Goal: Task Accomplishment & Management: Complete application form

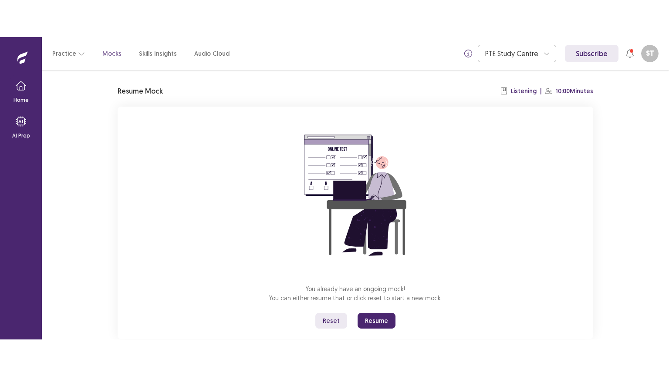
scroll to position [41, 0]
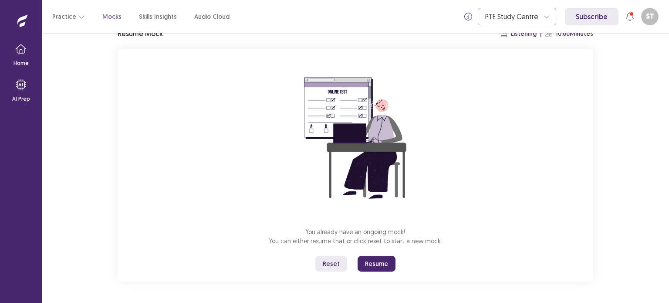
click at [374, 264] on button "Resume" at bounding box center [376, 264] width 38 height 16
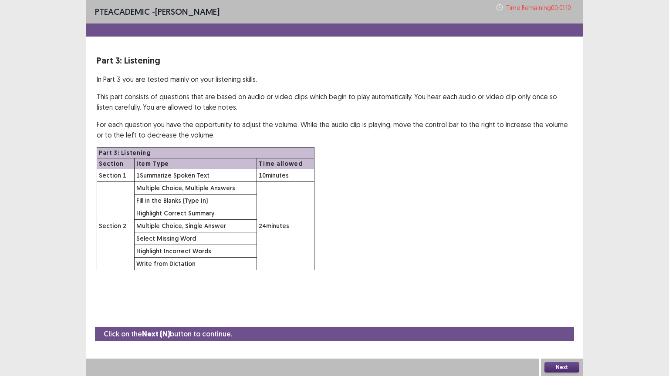
click at [564, 302] on button "Next" at bounding box center [561, 367] width 35 height 10
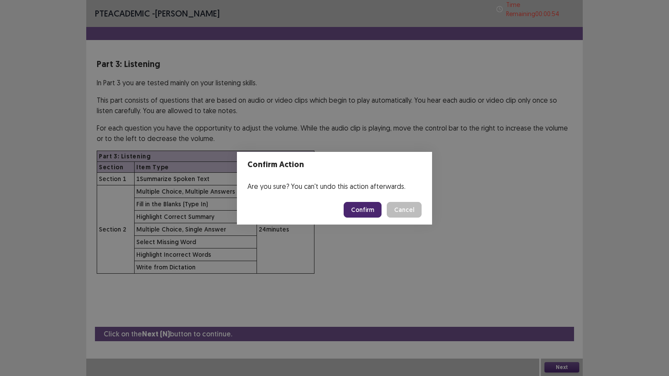
click at [356, 209] on button "Confirm" at bounding box center [362, 210] width 38 height 16
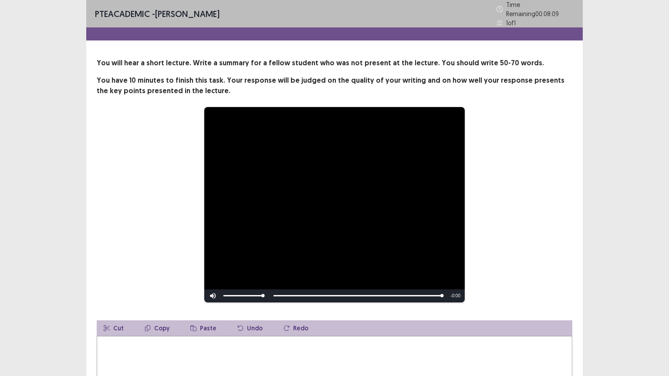
click at [558, 237] on div "**********" at bounding box center [334, 205] width 475 height 196
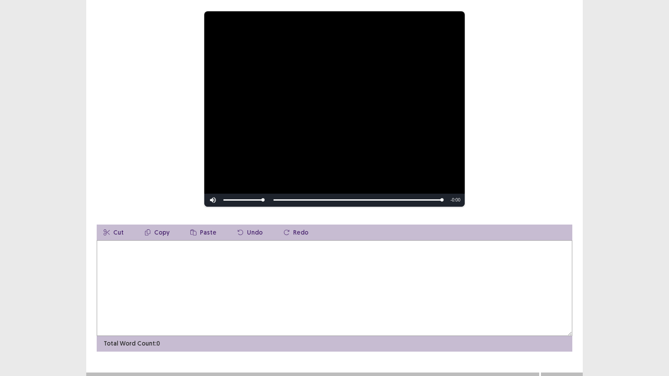
scroll to position [105, 0]
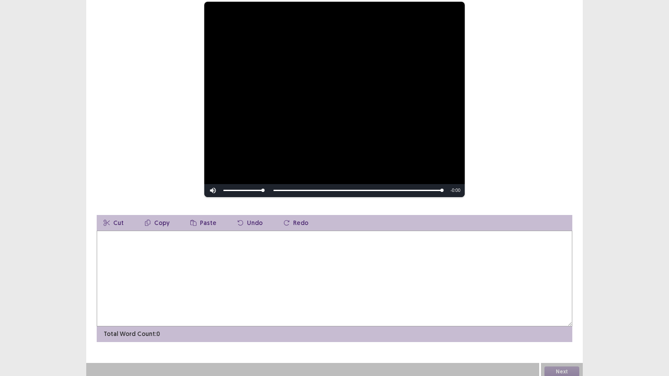
click at [235, 246] on textarea at bounding box center [334, 279] width 475 height 96
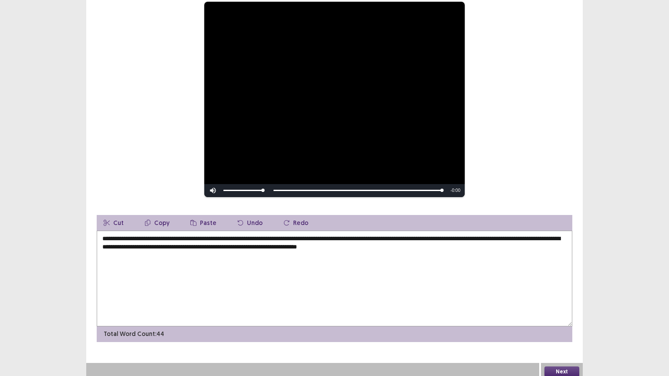
click at [195, 302] on div "Total Word Count: 44" at bounding box center [334, 334] width 475 height 16
click at [207, 235] on textarea "**********" at bounding box center [334, 279] width 475 height 96
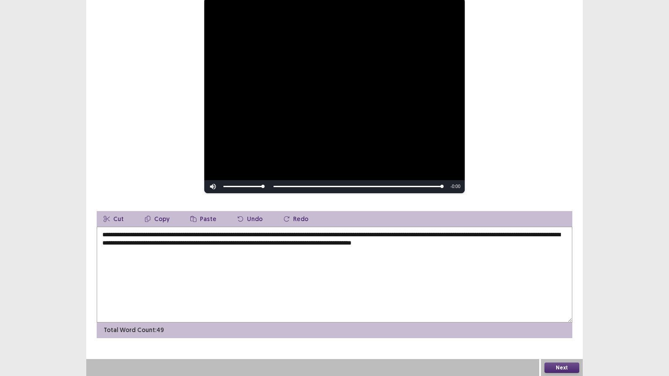
click at [164, 247] on textarea "**********" at bounding box center [334, 275] width 475 height 96
type textarea "**********"
click at [559, 302] on button "Next" at bounding box center [561, 368] width 35 height 10
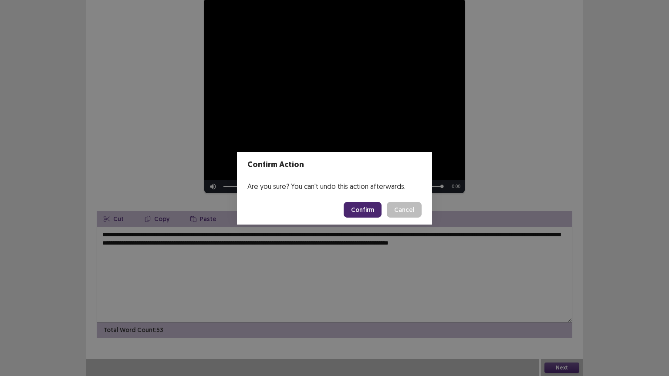
click at [363, 214] on button "Confirm" at bounding box center [362, 210] width 38 height 16
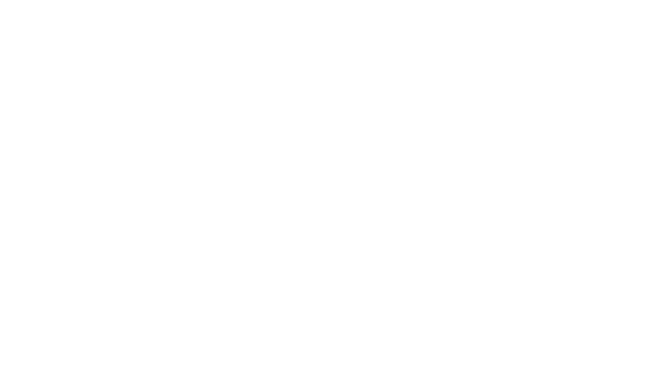
scroll to position [0, 0]
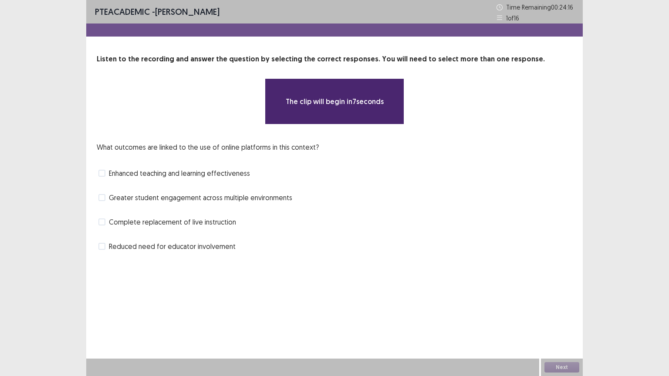
click at [419, 212] on div "What outcomes are linked to the use of online platforms in this context? Enhanc…" at bounding box center [334, 197] width 475 height 111
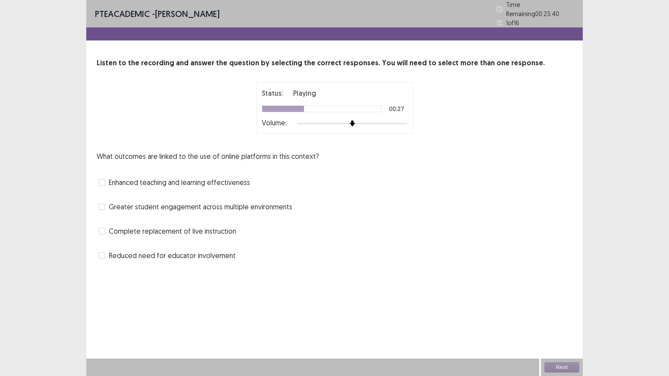
click at [118, 179] on span "Enhanced teaching and learning effectiveness" at bounding box center [179, 182] width 141 height 10
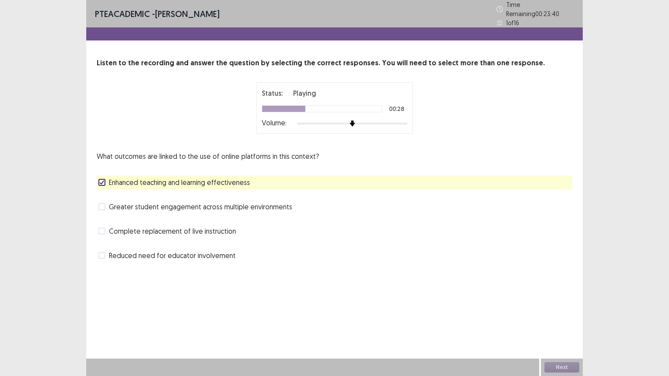
click at [112, 208] on div "Greater student engagement across multiple environments" at bounding box center [334, 207] width 475 height 14
click at [113, 202] on span "Greater student engagement across multiple environments" at bounding box center [200, 207] width 183 height 10
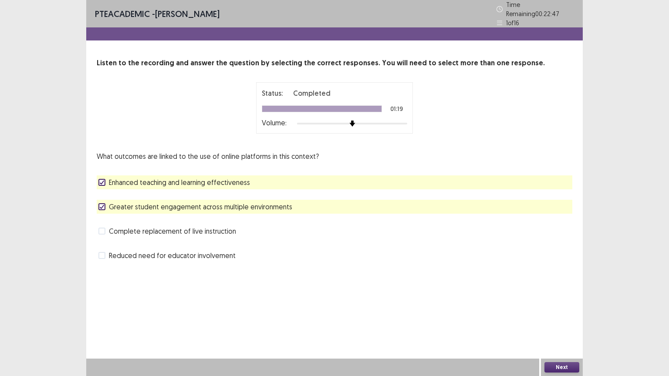
click at [562, 302] on button "Next" at bounding box center [561, 367] width 35 height 10
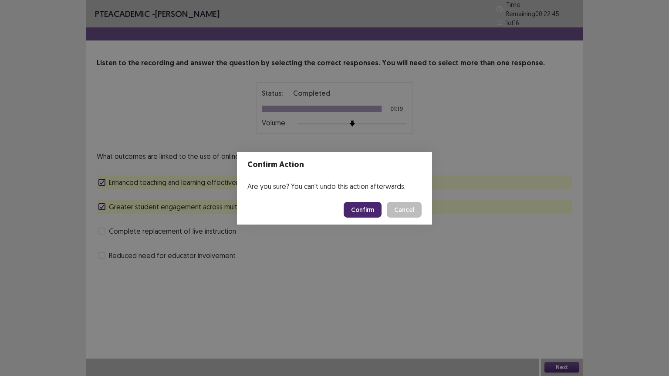
click at [366, 209] on button "Confirm" at bounding box center [362, 210] width 38 height 16
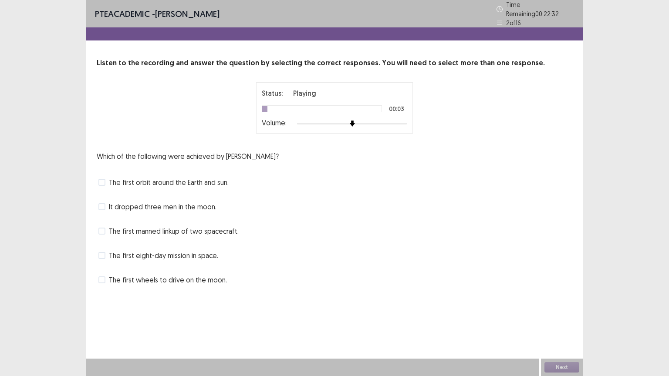
click at [145, 185] on div "The first orbit around the Earth and sun." at bounding box center [334, 182] width 475 height 14
click at [155, 181] on span "The first orbit around the Earth and sun." at bounding box center [169, 182] width 120 height 10
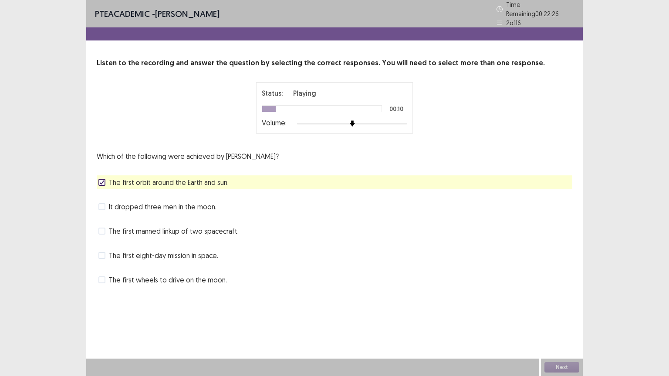
click at [179, 208] on div "It dropped three men in the moon." at bounding box center [334, 207] width 475 height 14
click at [179, 204] on span "It dropped three men in the moon." at bounding box center [163, 207] width 108 height 10
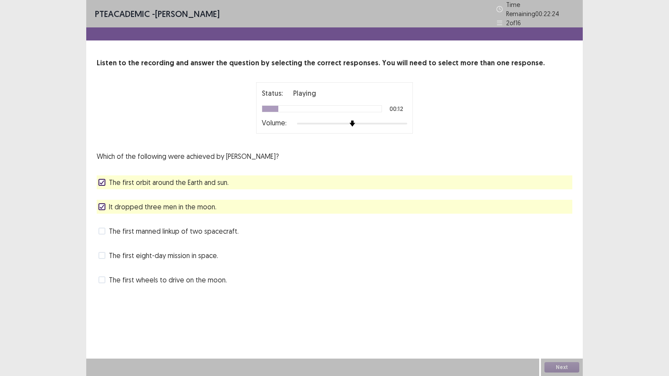
click at [104, 180] on icon at bounding box center [101, 182] width 5 height 4
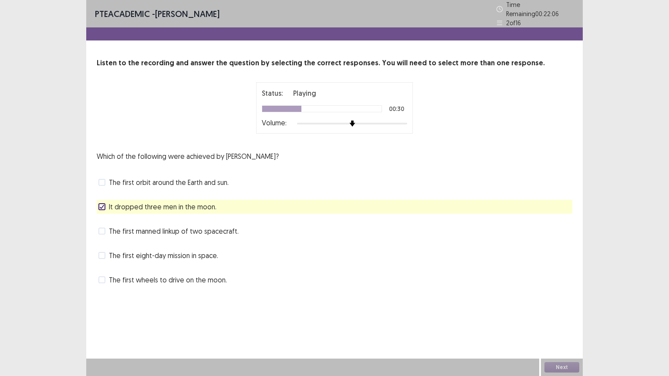
click at [164, 279] on span "The first wheels to drive on the moon." at bounding box center [168, 280] width 118 height 10
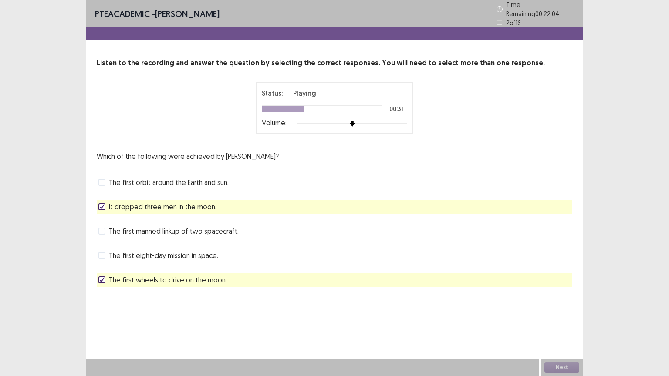
click at [164, 203] on span "It dropped three men in the moon." at bounding box center [163, 207] width 108 height 10
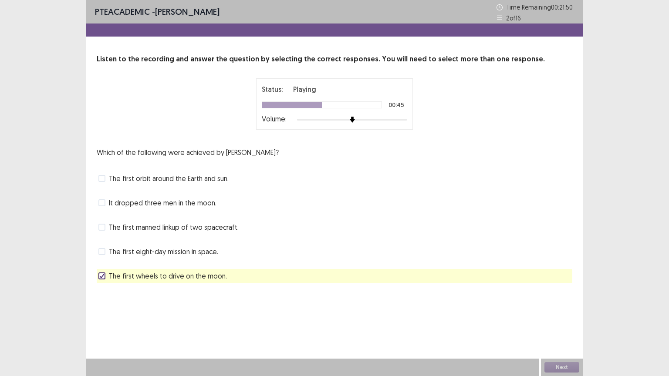
click at [188, 180] on span "The first orbit around the Earth and sun." at bounding box center [169, 178] width 120 height 10
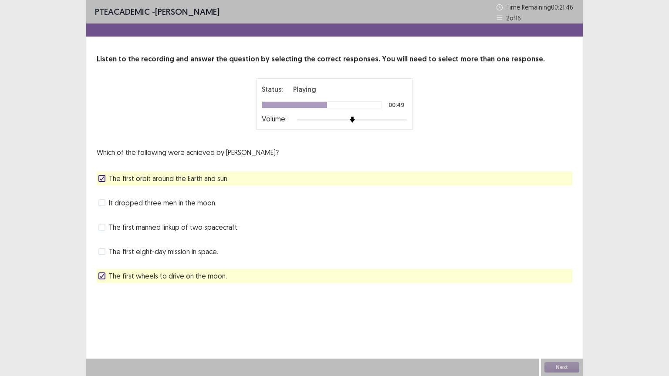
click at [190, 182] on span "The first orbit around the Earth and sun." at bounding box center [169, 178] width 120 height 10
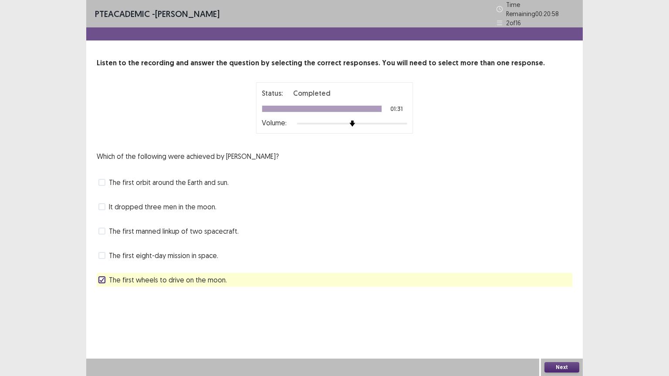
click at [165, 207] on span "It dropped three men in the moon." at bounding box center [163, 207] width 108 height 10
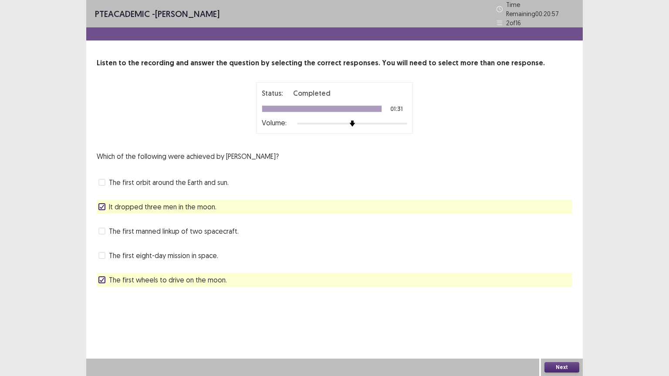
click at [565, 302] on button "Next" at bounding box center [561, 367] width 35 height 10
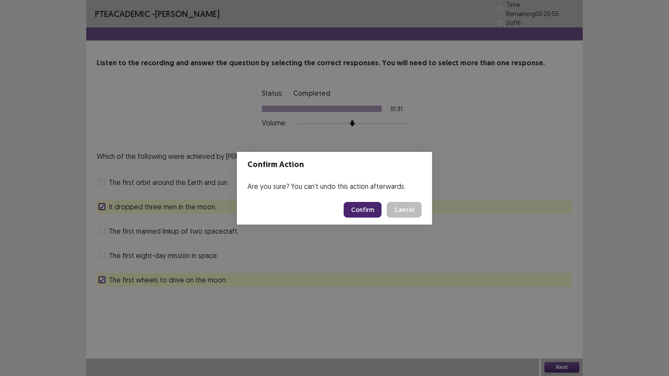
click at [374, 205] on button "Confirm" at bounding box center [362, 210] width 38 height 16
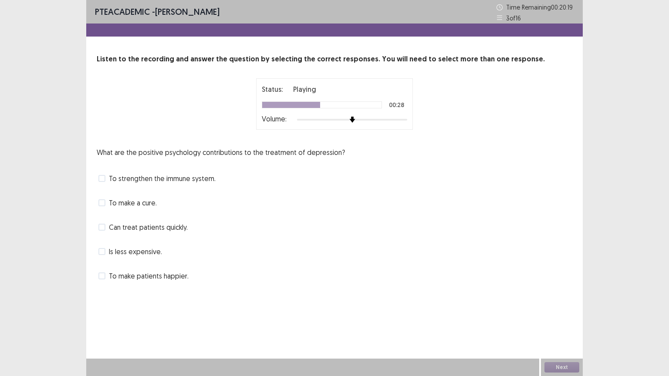
click at [160, 280] on span "To make patients happier." at bounding box center [149, 276] width 80 height 10
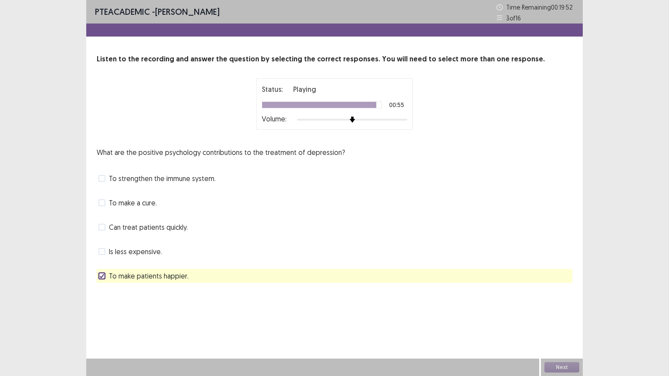
click at [158, 181] on span "To strengthen the immune system." at bounding box center [162, 178] width 107 height 10
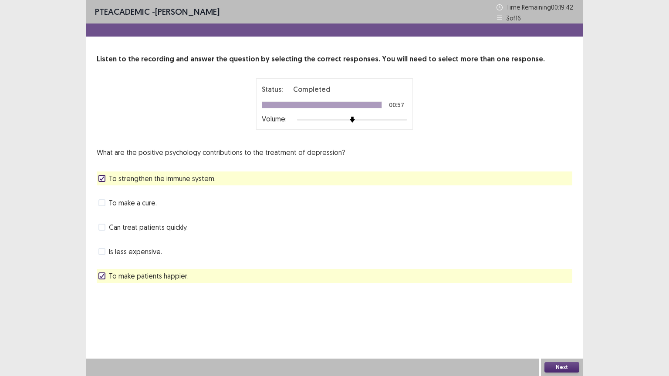
click at [155, 227] on span "Can treat patients quickly." at bounding box center [148, 227] width 79 height 10
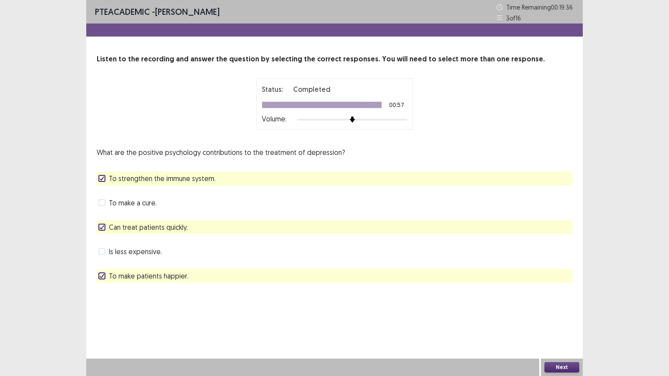
click at [558, 302] on button "Next" at bounding box center [561, 367] width 35 height 10
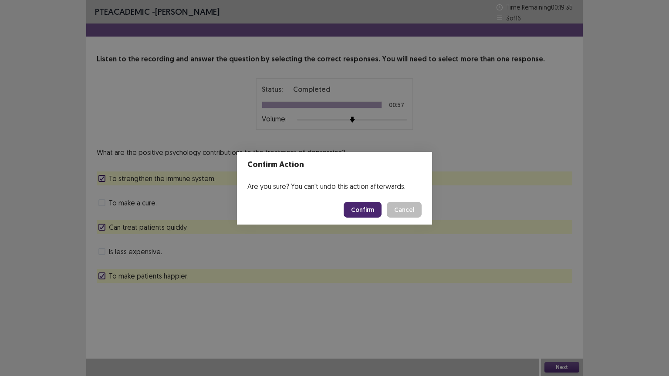
click at [360, 211] on button "Confirm" at bounding box center [362, 210] width 38 height 16
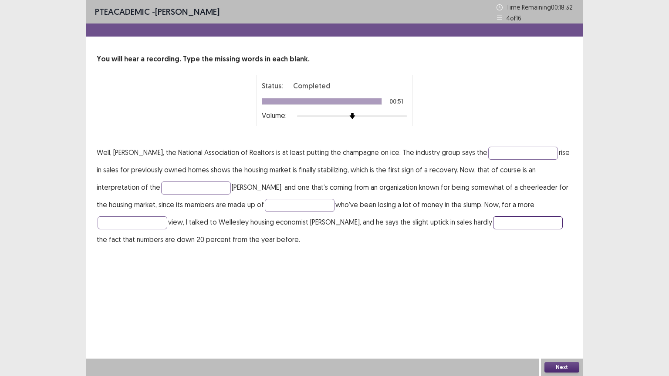
click at [493, 226] on input "text" at bounding box center [528, 222] width 70 height 13
type input "*******"
click at [488, 150] on input "text" at bounding box center [523, 153] width 70 height 13
type input "******"
click at [161, 186] on input "text" at bounding box center [196, 188] width 70 height 13
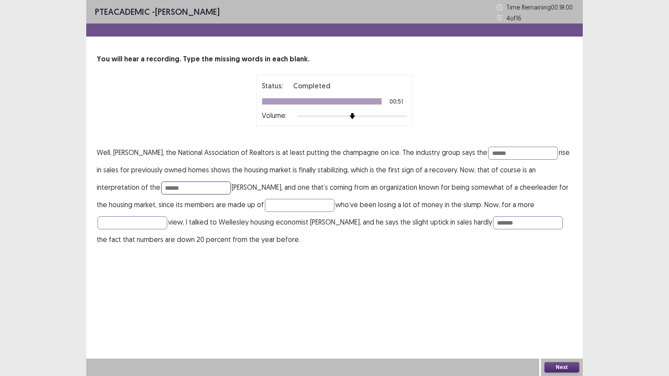
type input "******"
type input "****"
click at [167, 216] on input "text" at bounding box center [133, 222] width 70 height 13
type input "*"
type input "******"
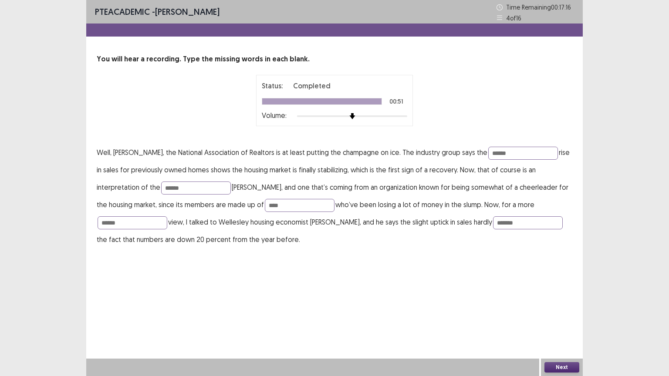
click at [562, 302] on button "Next" at bounding box center [561, 367] width 35 height 10
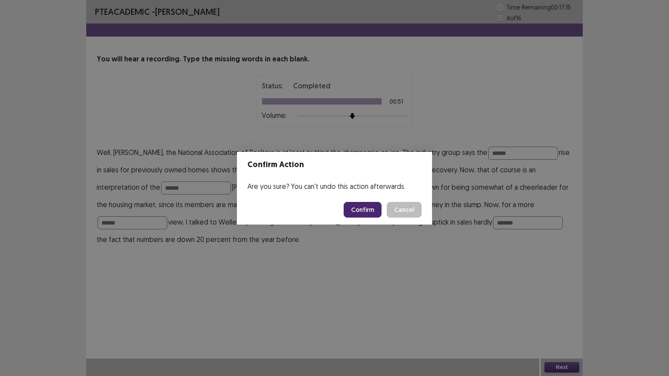
click at [373, 206] on button "Confirm" at bounding box center [362, 210] width 38 height 16
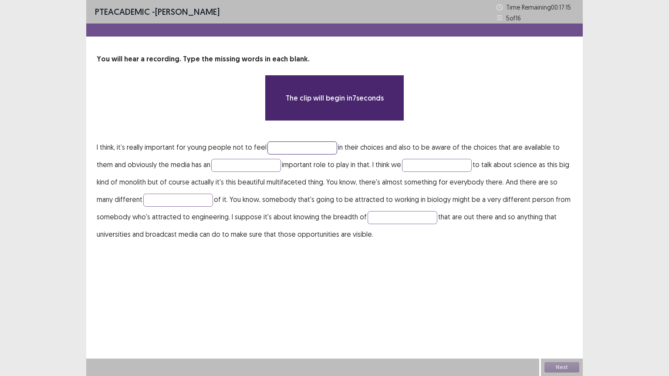
click at [289, 145] on input "text" at bounding box center [302, 147] width 70 height 13
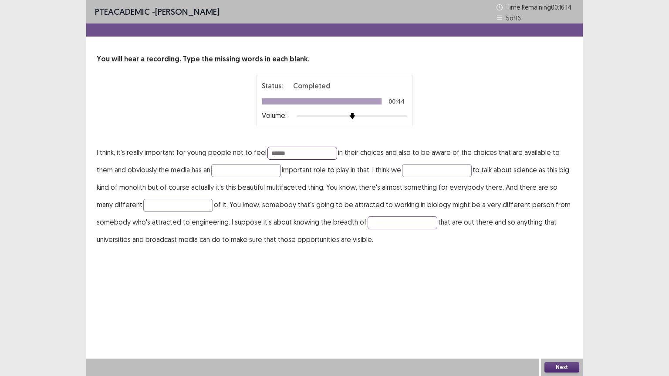
type input "******"
type input "*********"
type input "***"
type input "******"
type input "*********"
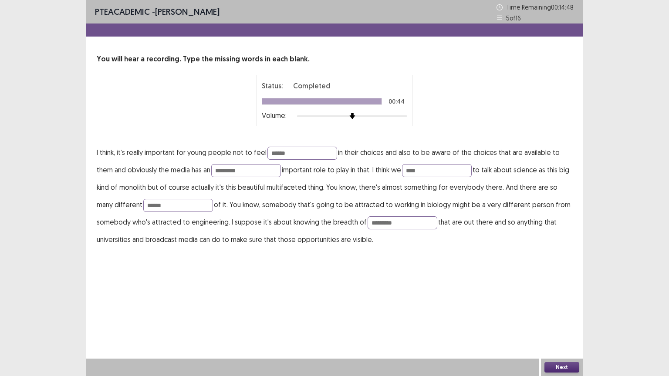
click at [557, 302] on button "Next" at bounding box center [561, 367] width 35 height 10
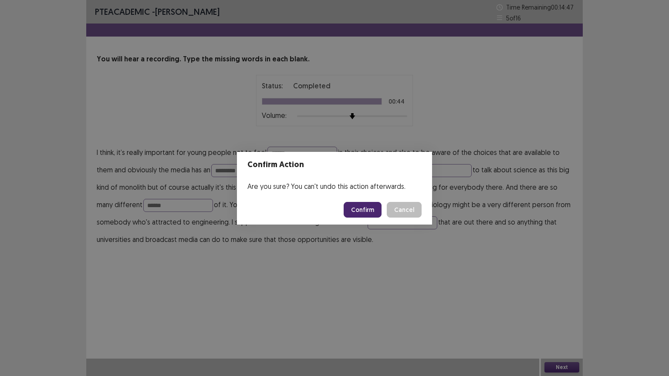
click at [361, 209] on button "Confirm" at bounding box center [362, 210] width 38 height 16
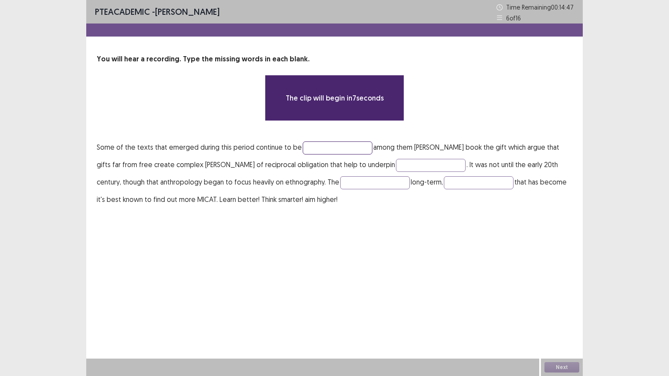
click at [340, 148] on input "text" at bounding box center [338, 147] width 70 height 13
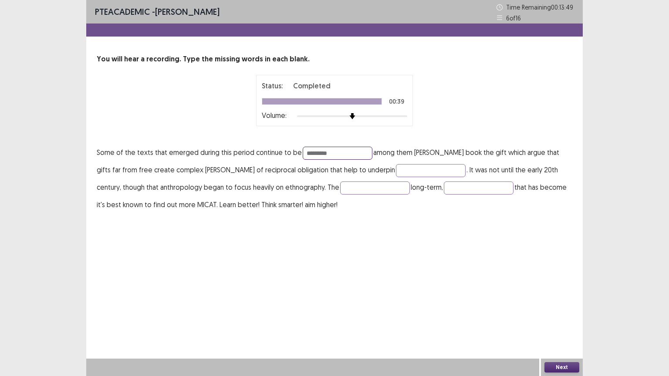
type input "*********"
type input "********"
type input "*********"
type input "***"
click at [564, 302] on button "Next" at bounding box center [561, 367] width 35 height 10
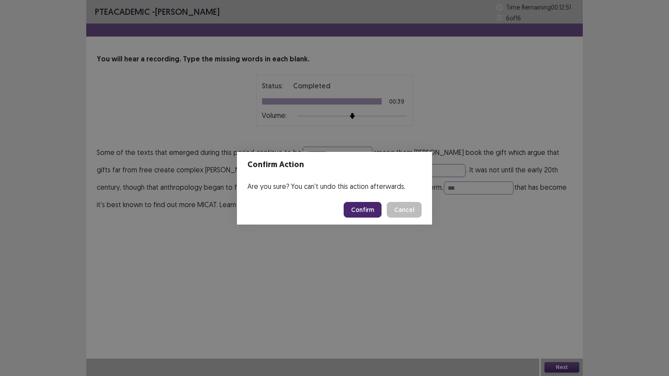
click at [364, 214] on button "Confirm" at bounding box center [362, 210] width 38 height 16
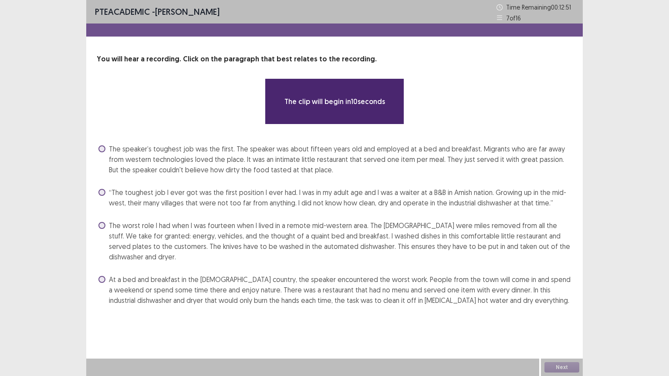
click at [225, 181] on div "The speaker’s toughest job was the first. The speaker was about fifteen years o…" at bounding box center [334, 224] width 475 height 165
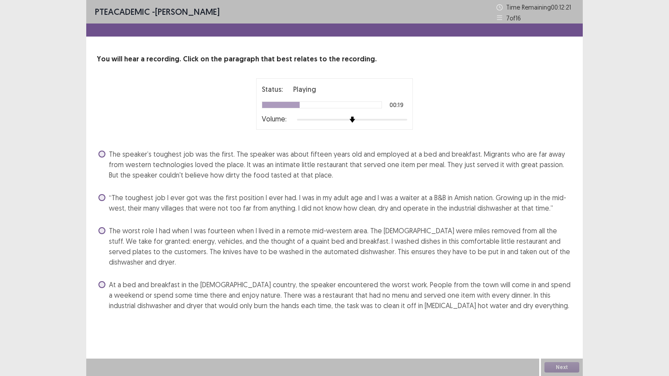
click at [174, 237] on span "The worst role I had when I was fourteen when I lived in a remote mid-western a…" at bounding box center [340, 246] width 463 height 42
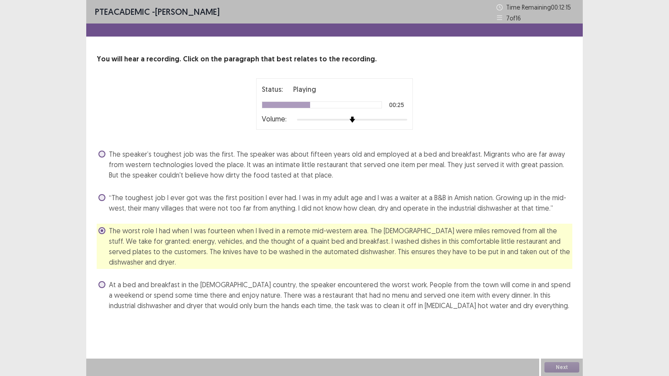
click at [144, 281] on span "At a bed and breakfast in the [DEMOGRAPHIC_DATA] country, the speaker encounter…" at bounding box center [340, 294] width 463 height 31
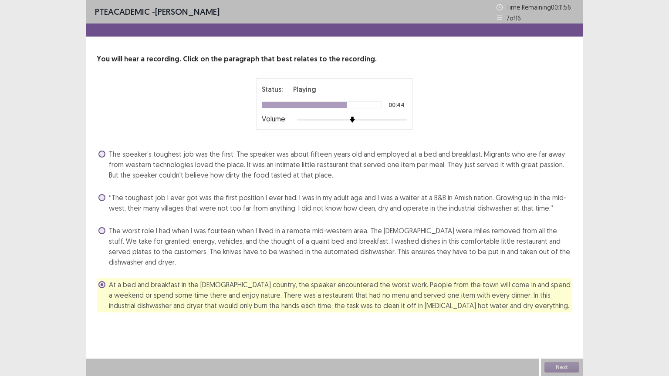
click at [188, 240] on span "The worst role I had when I was fourteen when I lived in a remote mid-western a…" at bounding box center [340, 246] width 463 height 42
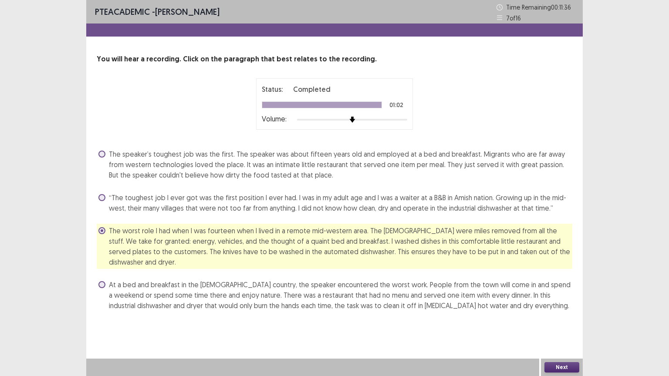
click at [546, 302] on button "Next" at bounding box center [561, 367] width 35 height 10
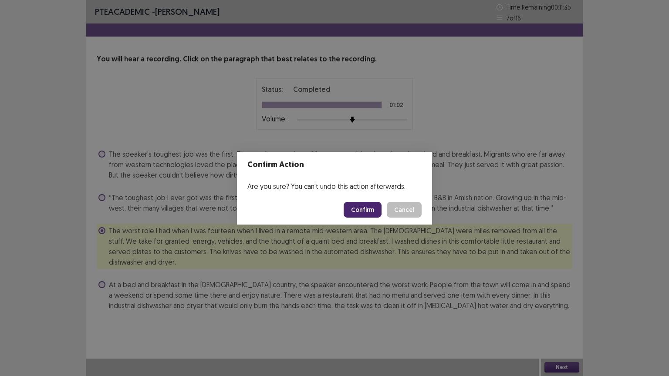
click at [364, 209] on button "Confirm" at bounding box center [362, 210] width 38 height 16
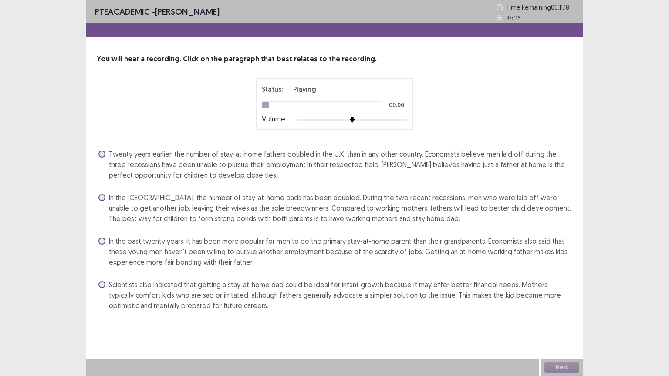
click at [163, 249] on span "In the past twenty years, it has been more popular for men to be the primary st…" at bounding box center [340, 251] width 463 height 31
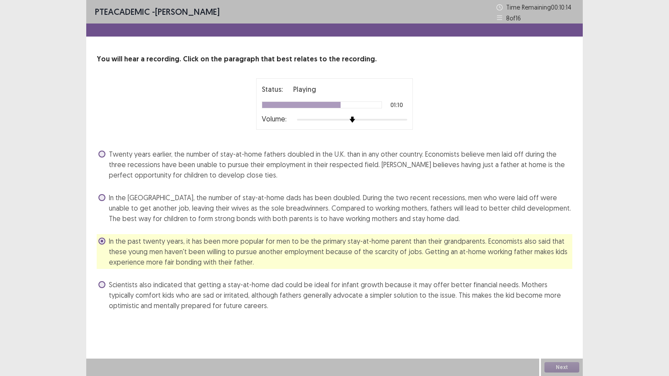
click at [252, 220] on span "In the [GEOGRAPHIC_DATA], the number of stay-at-home dads has been doubled. Dur…" at bounding box center [340, 207] width 463 height 31
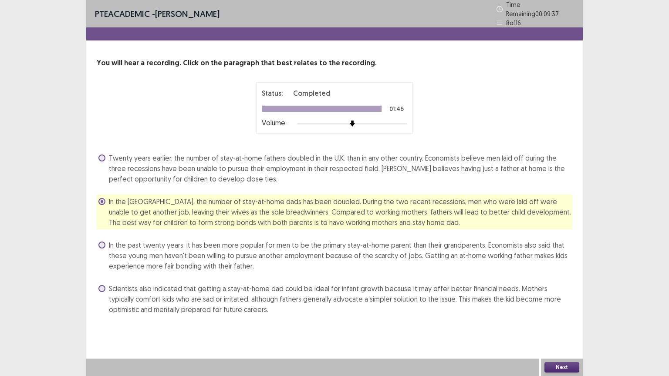
click at [571, 302] on button "Next" at bounding box center [561, 367] width 35 height 10
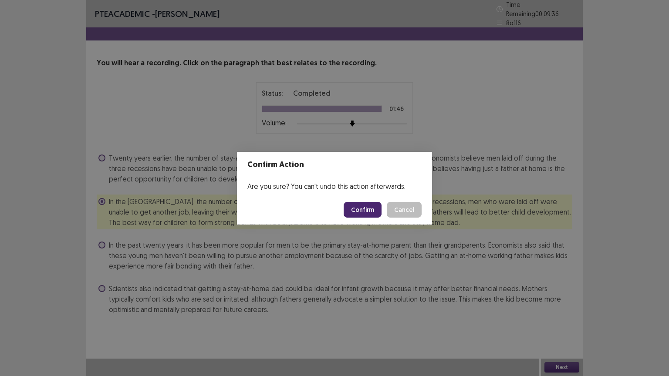
click at [374, 211] on button "Confirm" at bounding box center [362, 210] width 38 height 16
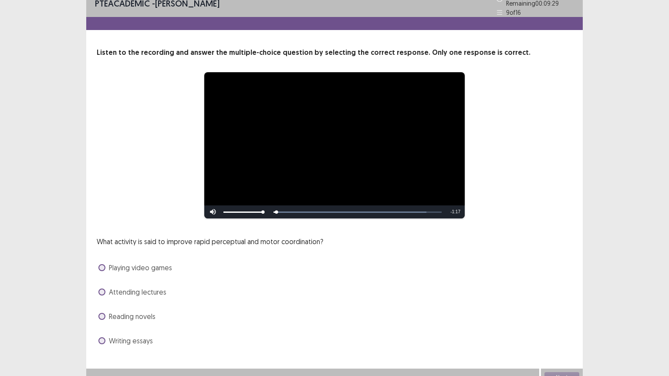
scroll to position [17, 0]
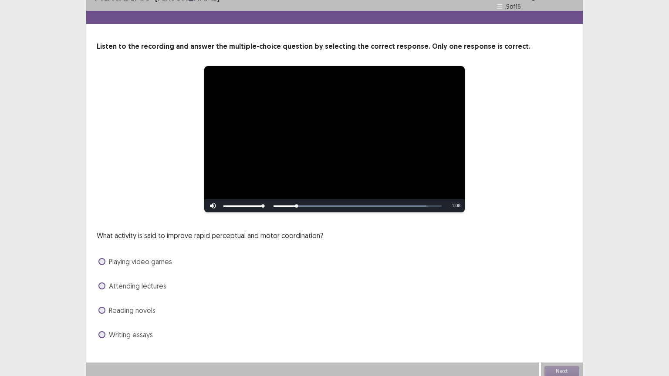
click at [99, 258] on span at bounding box center [101, 261] width 7 height 7
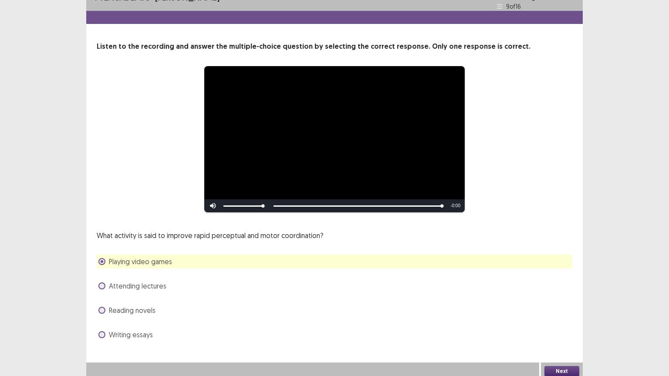
click at [565, 302] on button "Next" at bounding box center [561, 371] width 35 height 10
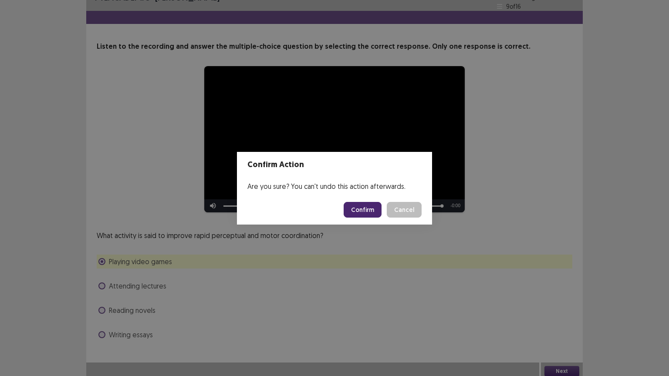
click at [379, 200] on footer "Confirm Cancel" at bounding box center [334, 210] width 195 height 30
click at [369, 204] on button "Confirm" at bounding box center [362, 210] width 38 height 16
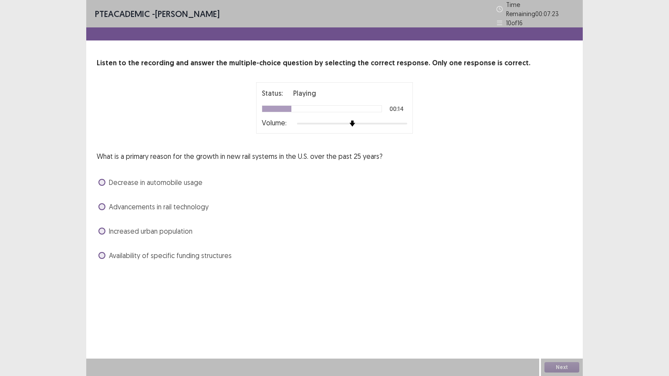
click at [107, 182] on label "Decrease in automobile usage" at bounding box center [150, 182] width 104 height 10
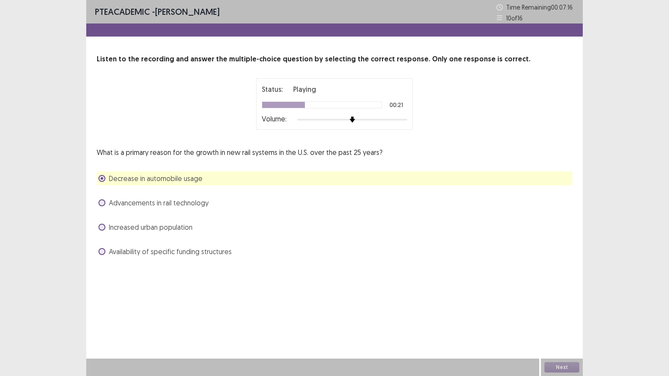
click at [155, 205] on span "Advancements in rail technology" at bounding box center [159, 203] width 100 height 10
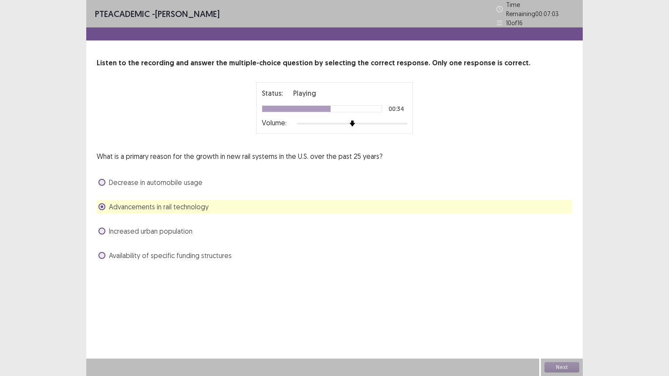
click at [184, 254] on span "Availability of specific funding structures" at bounding box center [170, 255] width 123 height 10
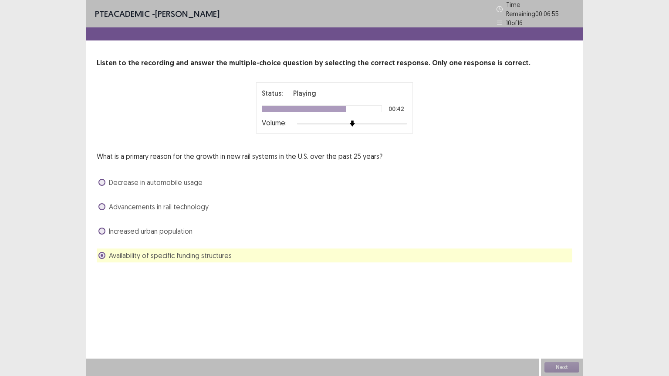
click at [128, 179] on span "Decrease in automobile usage" at bounding box center [156, 182] width 94 height 10
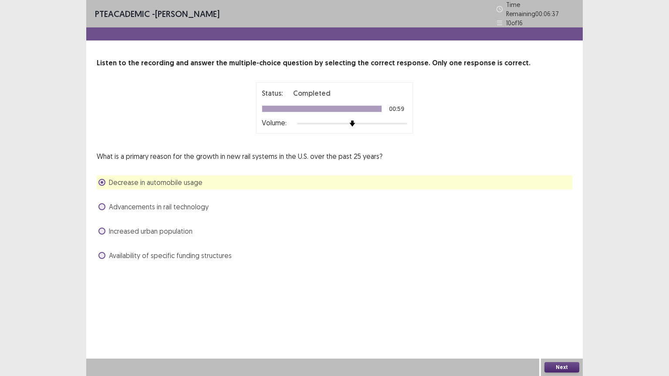
click at [171, 232] on div "Increased urban population" at bounding box center [334, 231] width 475 height 14
click at [171, 232] on span "Increased urban population" at bounding box center [151, 231] width 84 height 10
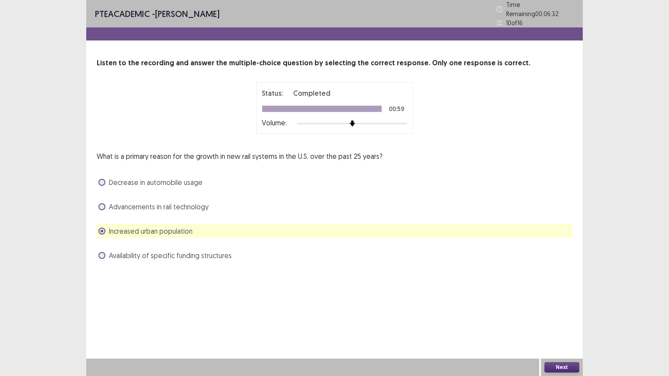
click at [549, 302] on button "Next" at bounding box center [561, 367] width 35 height 10
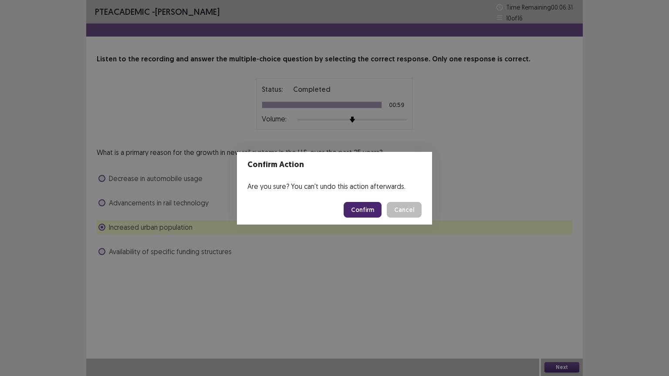
click at [355, 208] on button "Confirm" at bounding box center [362, 210] width 38 height 16
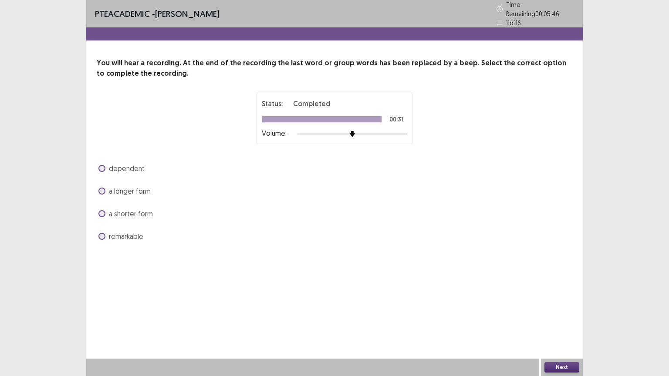
click at [136, 231] on span "remarkable" at bounding box center [126, 236] width 34 height 10
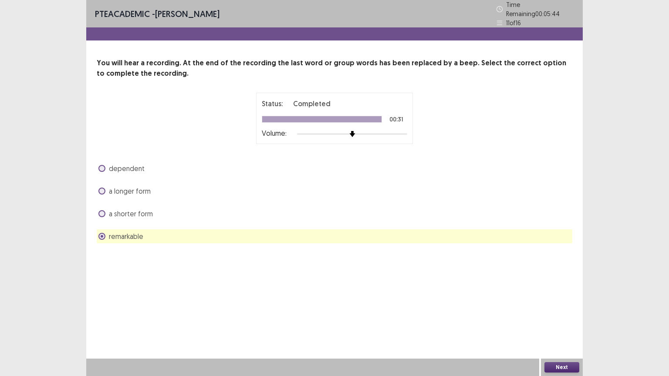
click at [566, 302] on button "Next" at bounding box center [561, 367] width 35 height 10
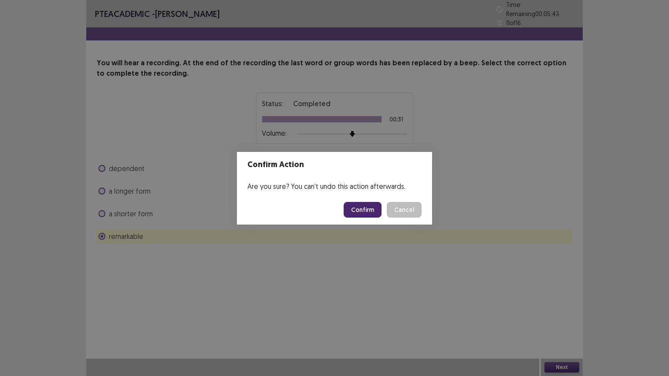
click at [362, 206] on button "Confirm" at bounding box center [362, 210] width 38 height 16
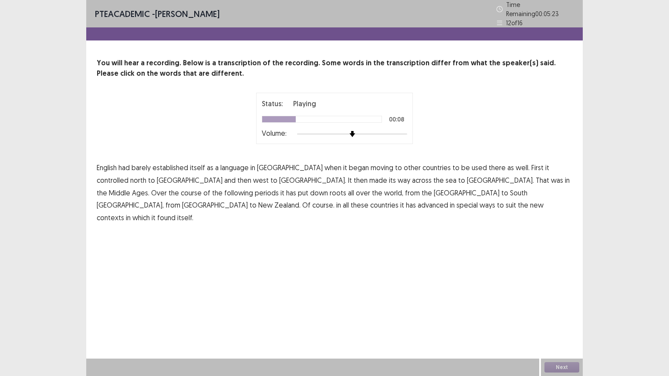
click at [128, 175] on span "controlled" at bounding box center [113, 180] width 32 height 10
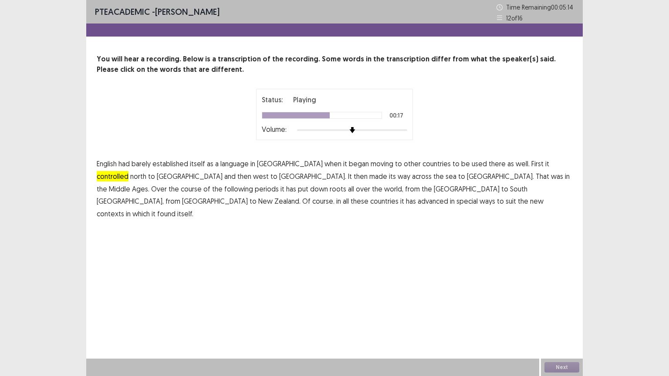
click at [554, 177] on p "English had barely established itself as a language in [GEOGRAPHIC_DATA] when i…" at bounding box center [334, 189] width 475 height 63
click at [279, 184] on span "periods" at bounding box center [267, 189] width 24 height 10
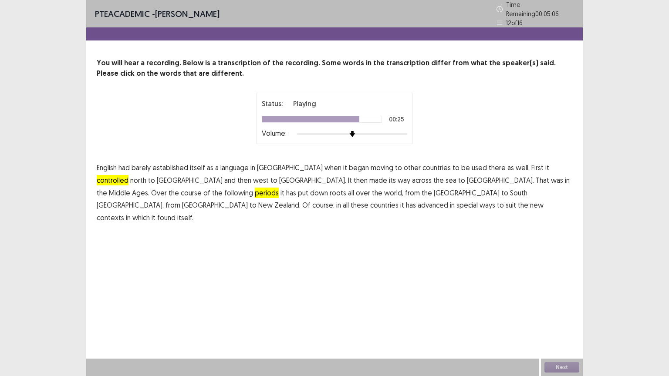
click at [334, 200] on span "course." at bounding box center [323, 205] width 22 height 10
click at [555, 302] on button "Next" at bounding box center [561, 367] width 35 height 10
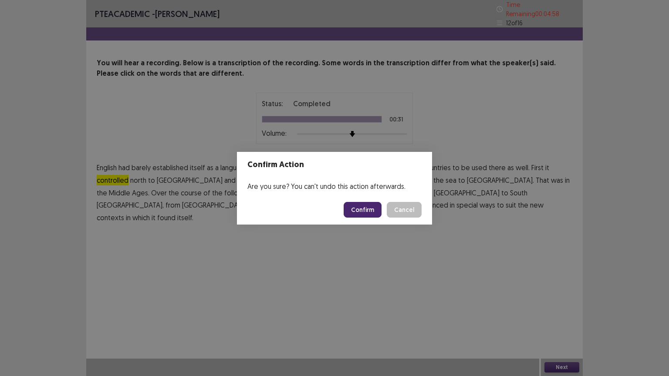
click at [362, 207] on button "Confirm" at bounding box center [362, 210] width 38 height 16
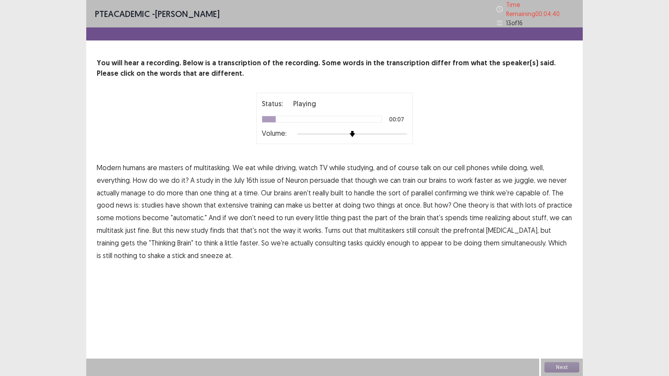
click at [416, 164] on span "course" at bounding box center [408, 167] width 21 height 10
click at [409, 165] on span "course" at bounding box center [408, 167] width 21 height 10
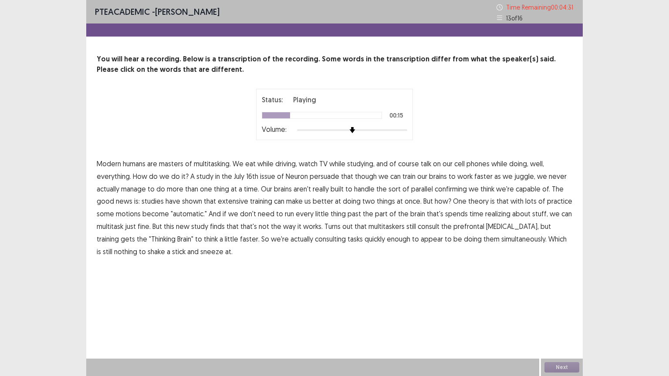
click at [333, 178] on span "persuade" at bounding box center [324, 176] width 30 height 10
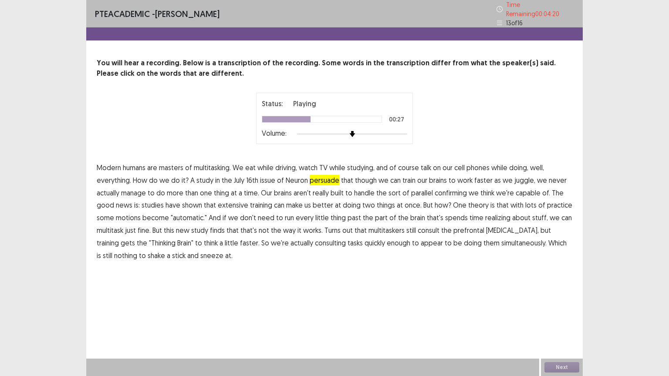
click at [452, 189] on span "confirming" at bounding box center [450, 193] width 32 height 10
click at [135, 212] on span "motions" at bounding box center [128, 217] width 25 height 10
click at [495, 216] on span "realizing" at bounding box center [497, 217] width 25 height 10
click at [315, 240] on span "consulting" at bounding box center [330, 243] width 31 height 10
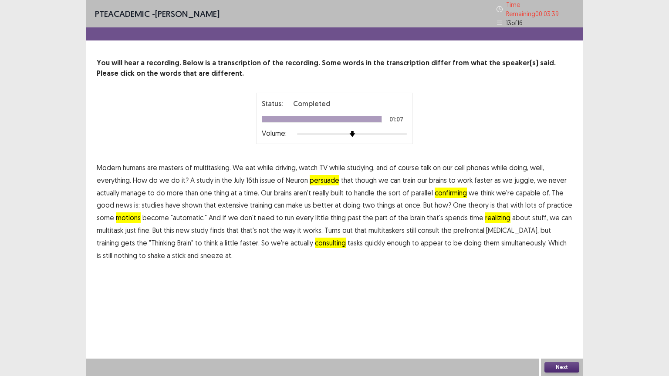
click at [556, 302] on div "Next" at bounding box center [562, 367] width 42 height 17
click at [560, 302] on button "Next" at bounding box center [561, 367] width 35 height 10
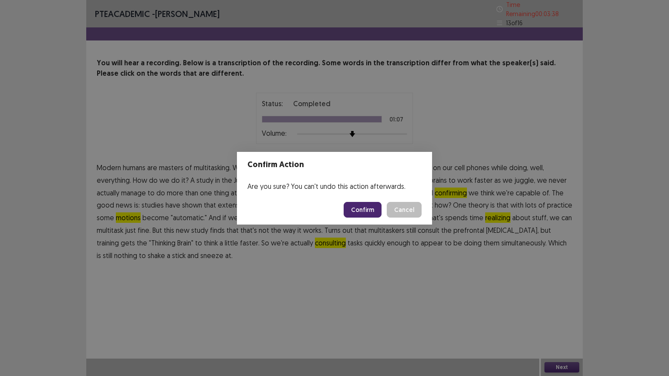
click at [365, 207] on button "Confirm" at bounding box center [362, 210] width 38 height 16
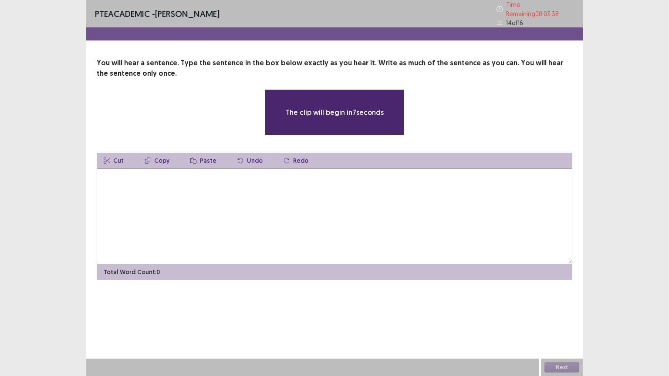
click at [252, 207] on textarea at bounding box center [334, 216] width 475 height 96
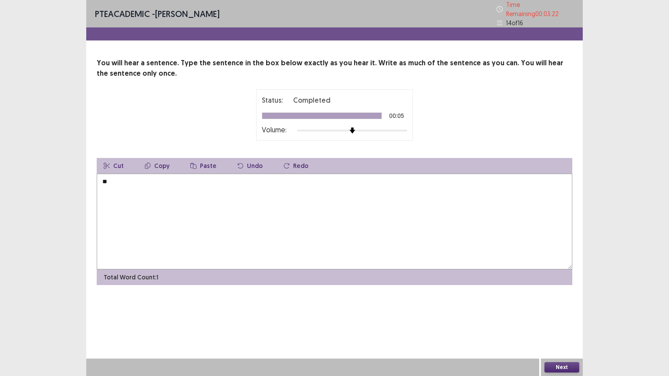
type textarea "*"
type textarea "**********"
click at [561, 302] on div "Next" at bounding box center [562, 367] width 42 height 17
click at [561, 302] on button "Next" at bounding box center [561, 367] width 35 height 10
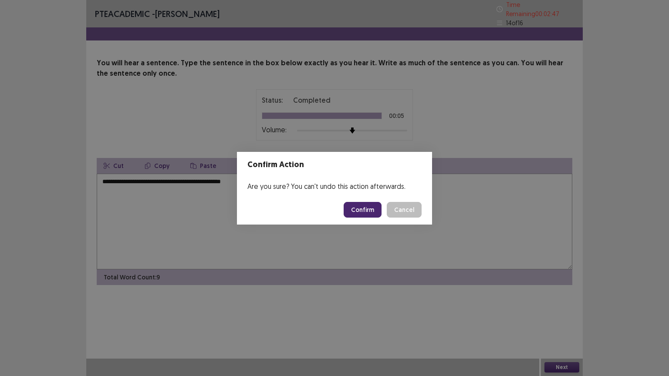
click at [355, 207] on button "Confirm" at bounding box center [362, 210] width 38 height 16
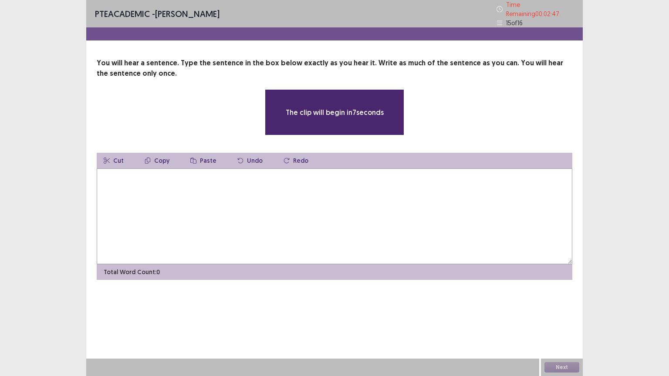
click at [340, 205] on textarea at bounding box center [334, 216] width 475 height 96
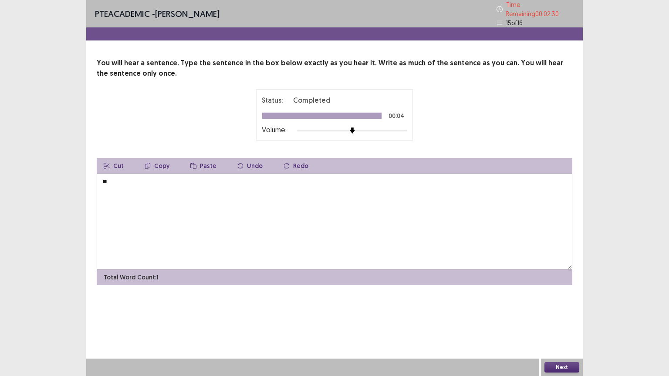
type textarea "*"
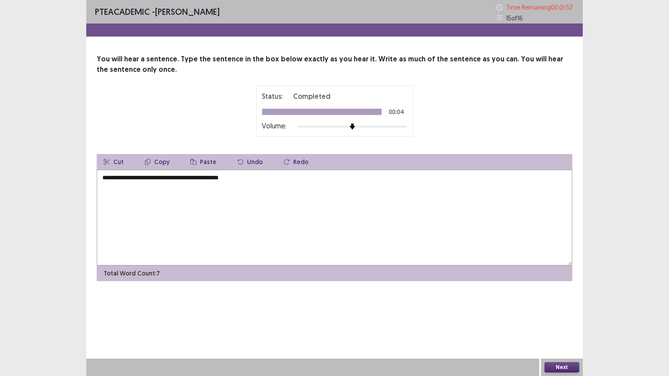
type textarea "**********"
click at [562, 302] on button "Next" at bounding box center [561, 367] width 35 height 10
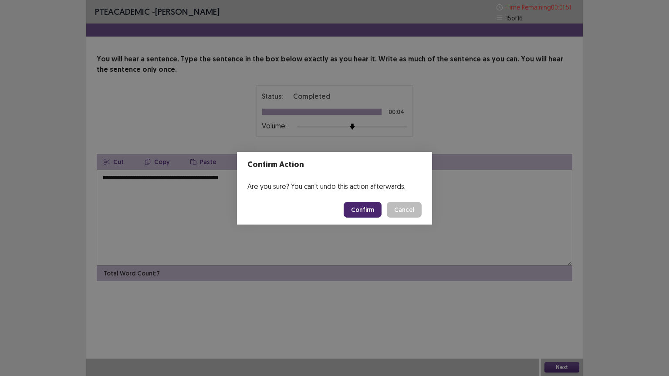
click at [354, 208] on button "Confirm" at bounding box center [362, 210] width 38 height 16
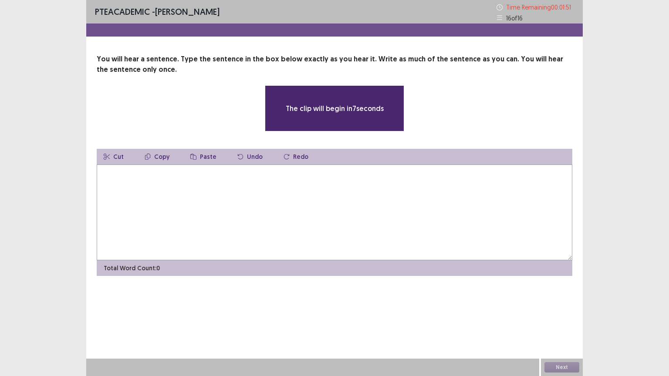
click at [388, 218] on textarea at bounding box center [334, 213] width 475 height 96
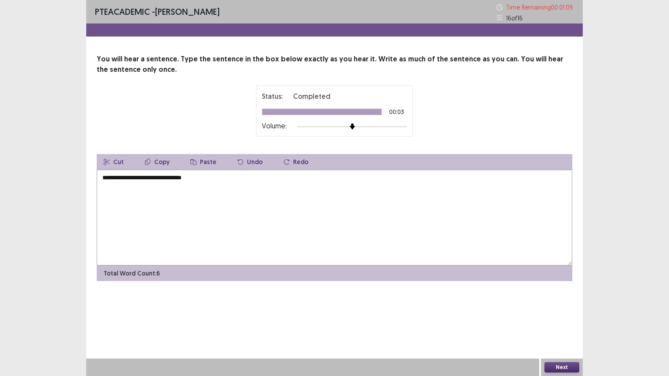
drag, startPoint x: 157, startPoint y: 174, endPoint x: 138, endPoint y: 186, distance: 22.5
click at [138, 186] on textarea "**********" at bounding box center [334, 218] width 475 height 96
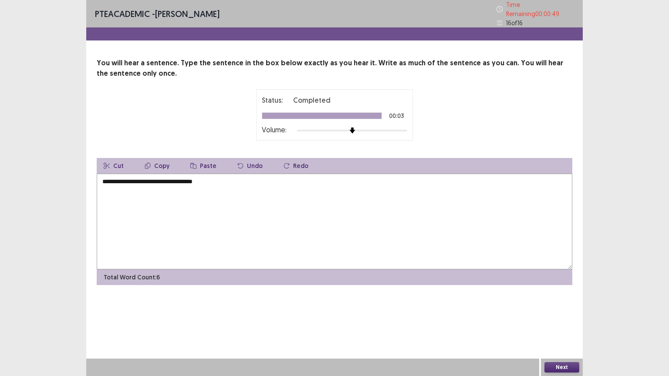
type textarea "**********"
click at [562, 302] on button "Next" at bounding box center [561, 367] width 35 height 10
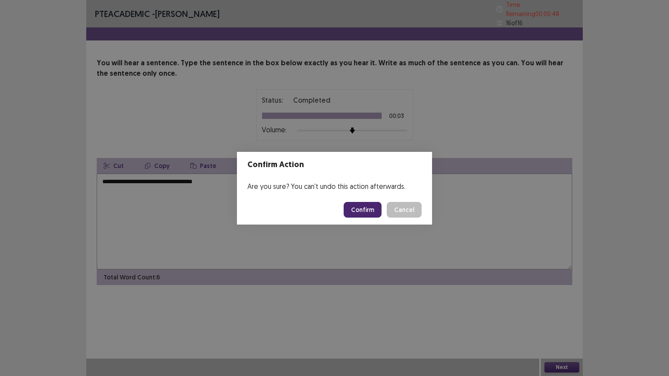
click at [363, 211] on button "Confirm" at bounding box center [362, 210] width 38 height 16
